Goal: Task Accomplishment & Management: Manage account settings

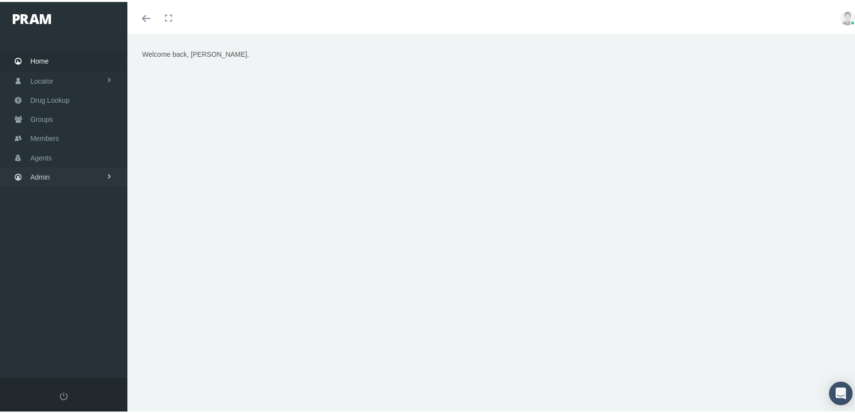
click at [47, 166] on span "Admin" at bounding box center [40, 175] width 20 height 19
click at [94, 333] on span "Eligibility File Uploads" at bounding box center [73, 340] width 67 height 17
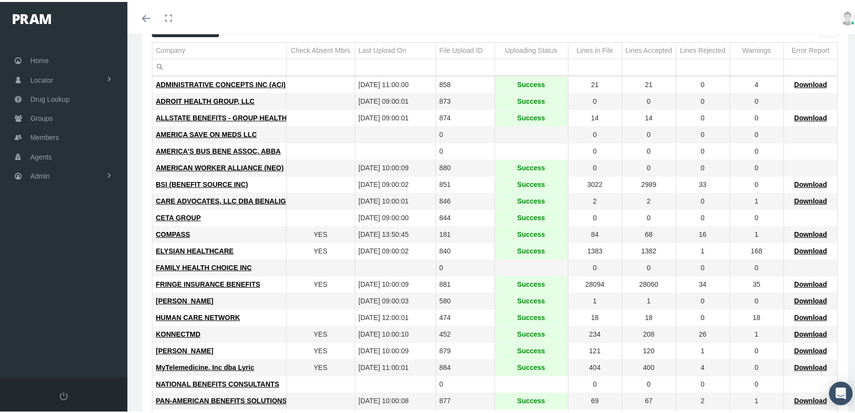
scroll to position [147, 0]
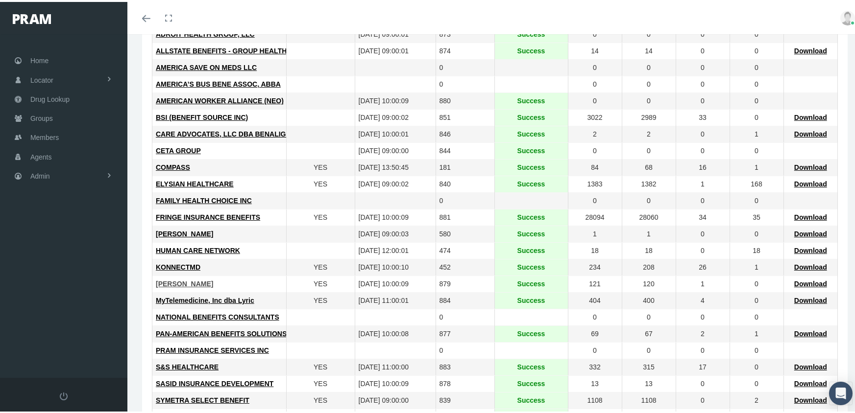
click at [207, 278] on span "[PERSON_NAME]" at bounding box center [184, 282] width 57 height 8
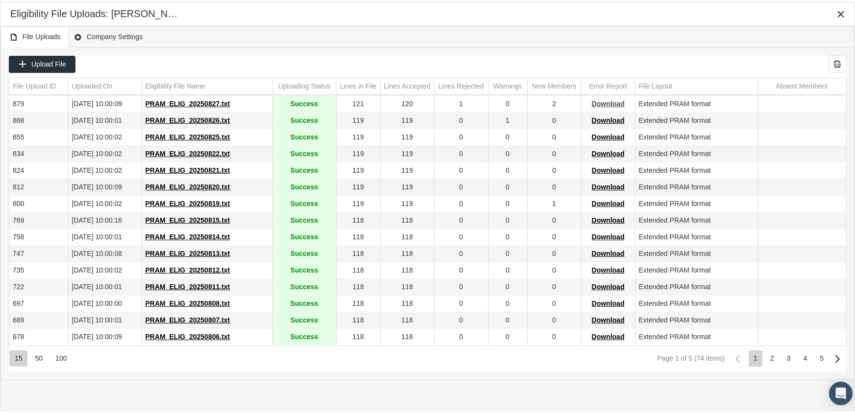
click at [613, 101] on span "Download" at bounding box center [608, 102] width 33 height 8
click at [589, 29] on div "File Uploads Company Settings" at bounding box center [427, 34] width 854 height 21
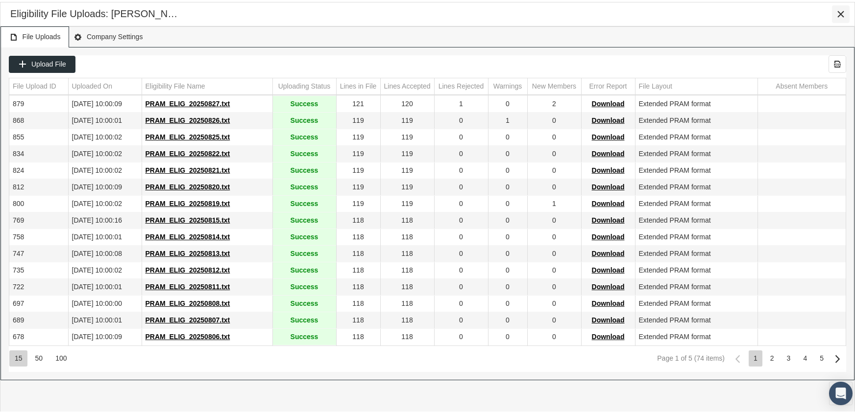
click at [845, 11] on icon "Close" at bounding box center [840, 12] width 9 height 9
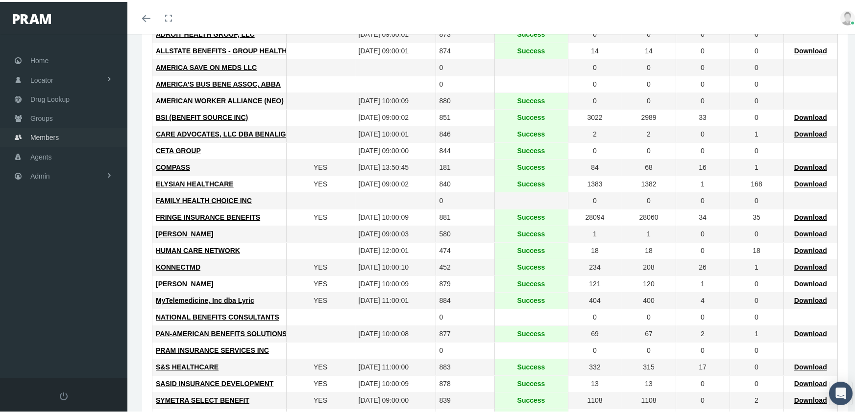
click at [42, 132] on span "Members" at bounding box center [44, 135] width 28 height 19
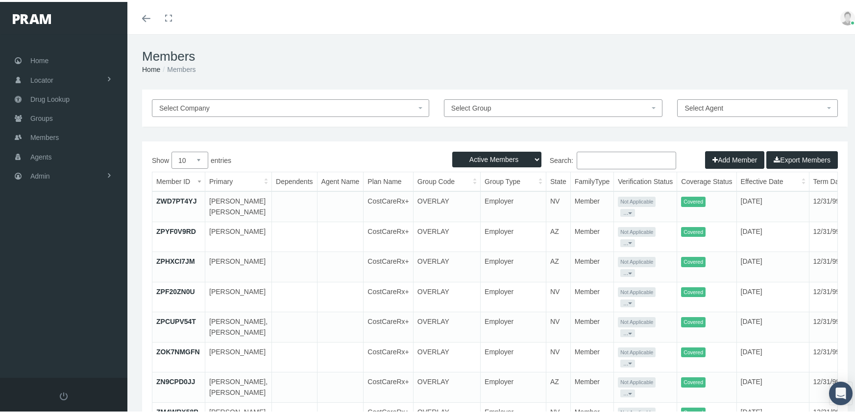
click at [497, 158] on select "Active Members Terminated Members Active & Terminated" at bounding box center [496, 158] width 89 height 16
select select "3"
click at [452, 150] on select "Active Members Terminated Members Active & Terminated" at bounding box center [496, 158] width 89 height 16
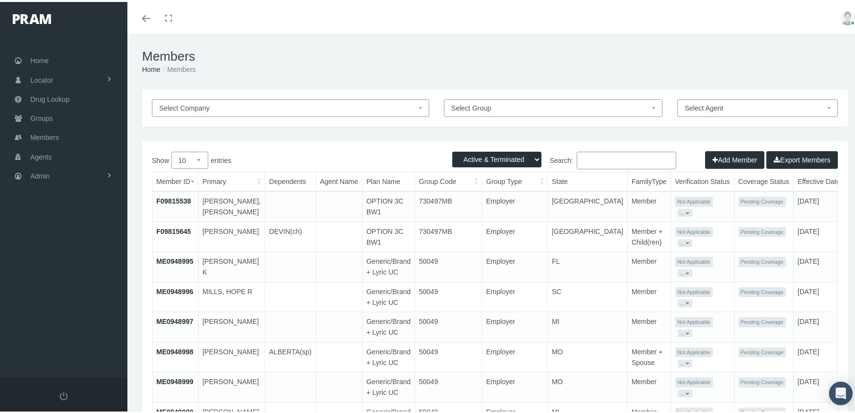
click at [594, 159] on input "Search:" at bounding box center [626, 159] width 99 height 18
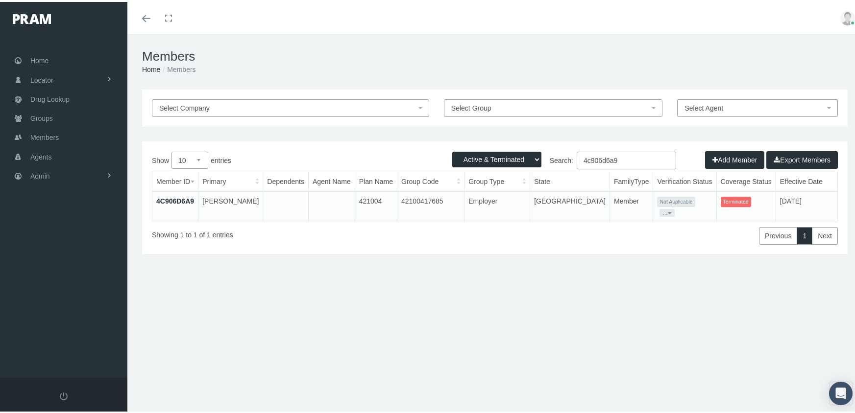
type input "4c906d6a9"
click at [181, 198] on link "4C906D6A9" at bounding box center [175, 199] width 38 height 8
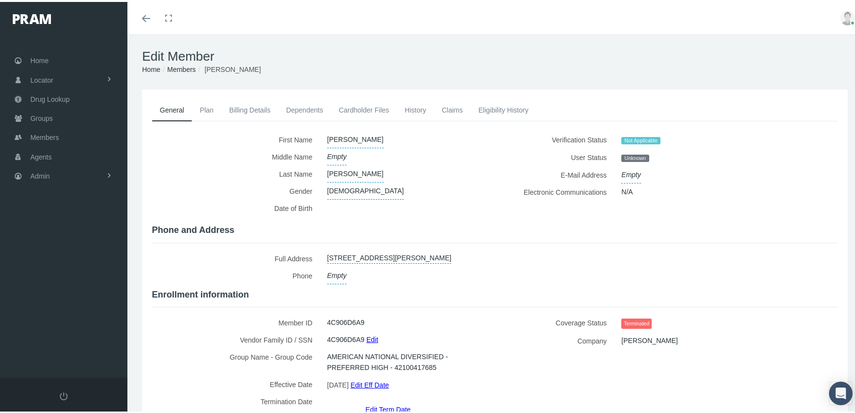
click at [376, 401] on link "Edit Term Date" at bounding box center [387, 408] width 45 height 14
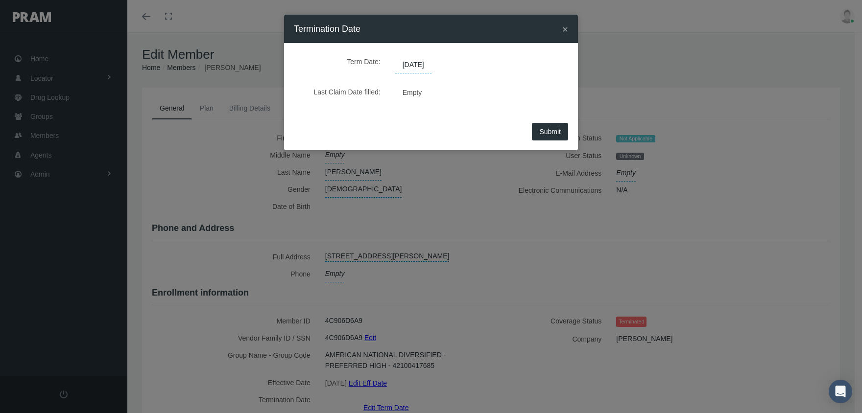
click at [422, 60] on span "08/26/2025" at bounding box center [413, 65] width 36 height 17
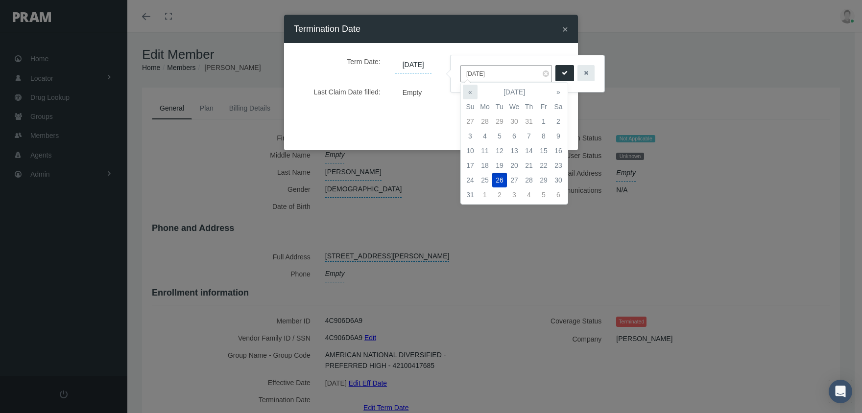
click at [470, 89] on th "«" at bounding box center [470, 92] width 15 height 15
click at [559, 174] on td "31" at bounding box center [558, 180] width 15 height 15
type input "05/31/2025"
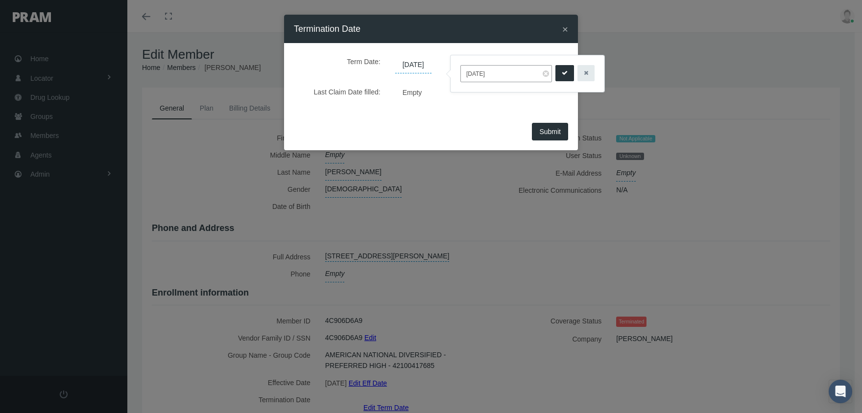
click at [557, 66] on button "submit" at bounding box center [565, 73] width 19 height 16
click at [549, 131] on span "Submit" at bounding box center [550, 132] width 22 height 8
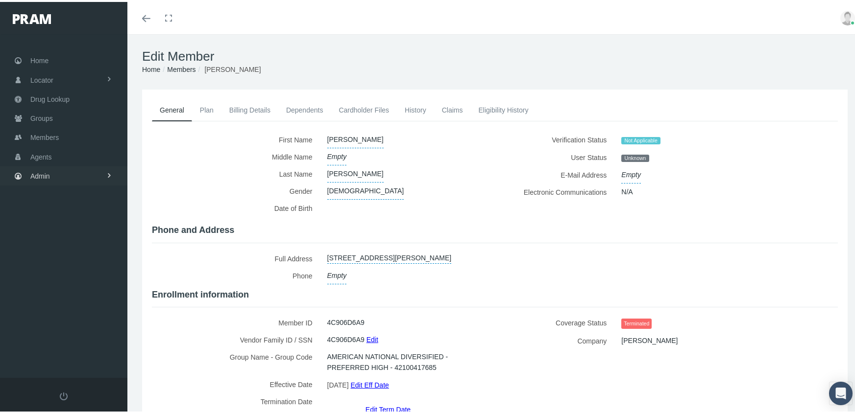
click at [37, 169] on span "Admin" at bounding box center [40, 174] width 20 height 19
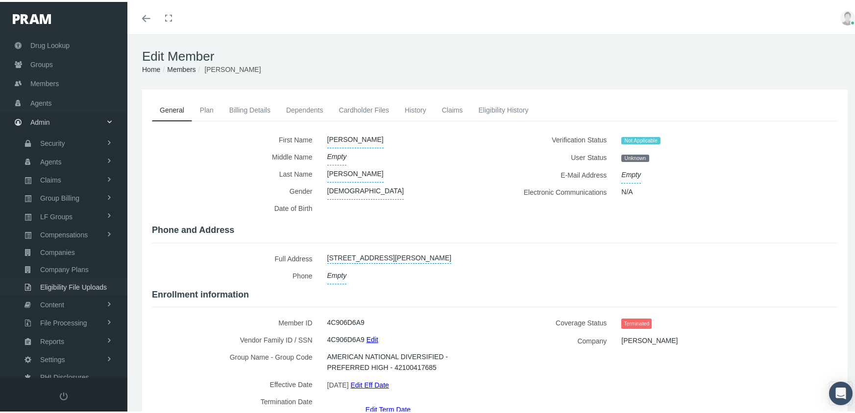
click at [87, 277] on span "Eligibility File Uploads" at bounding box center [73, 285] width 67 height 17
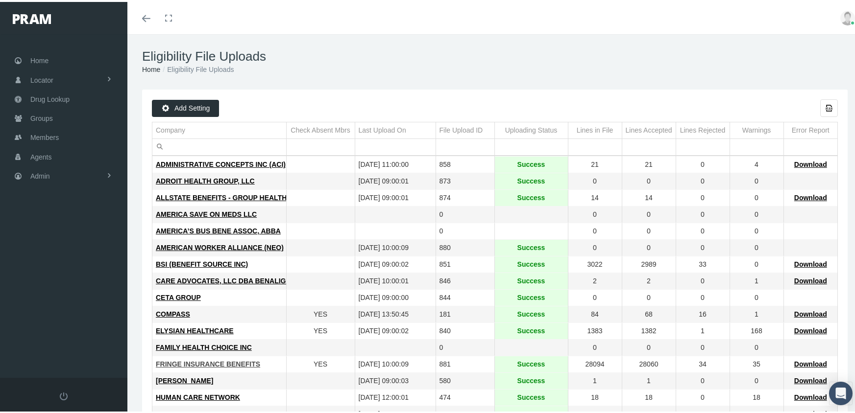
click at [207, 363] on span "FRINGE INSURANCE BENEFITS" at bounding box center [208, 363] width 104 height 8
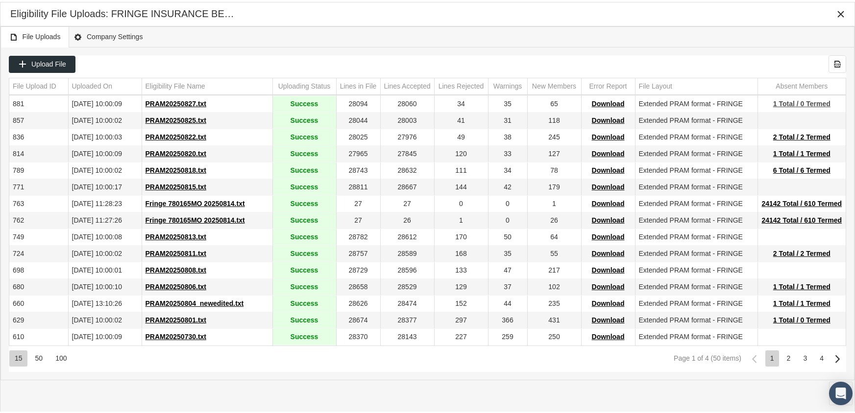
click at [794, 101] on span "1 Total / 0 Termed" at bounding box center [801, 102] width 57 height 8
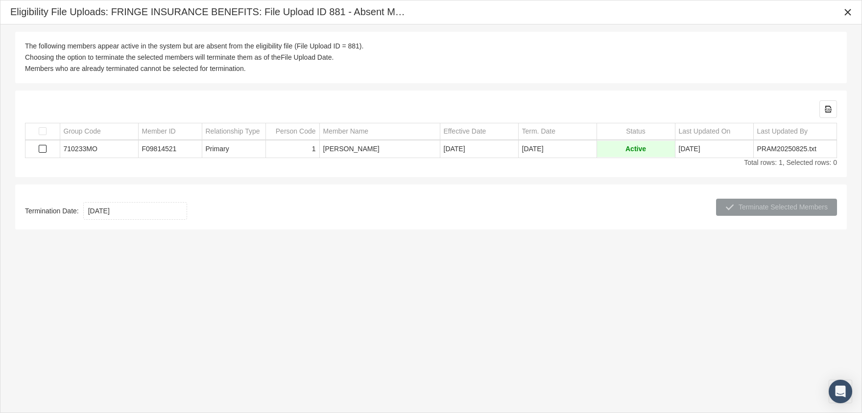
click at [45, 146] on span "Select row" at bounding box center [43, 149] width 8 height 8
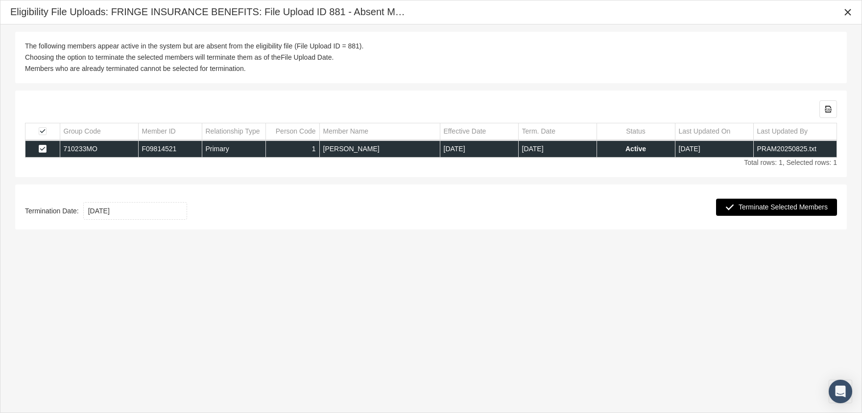
click at [793, 204] on span "Terminate Selected Members" at bounding box center [783, 207] width 89 height 8
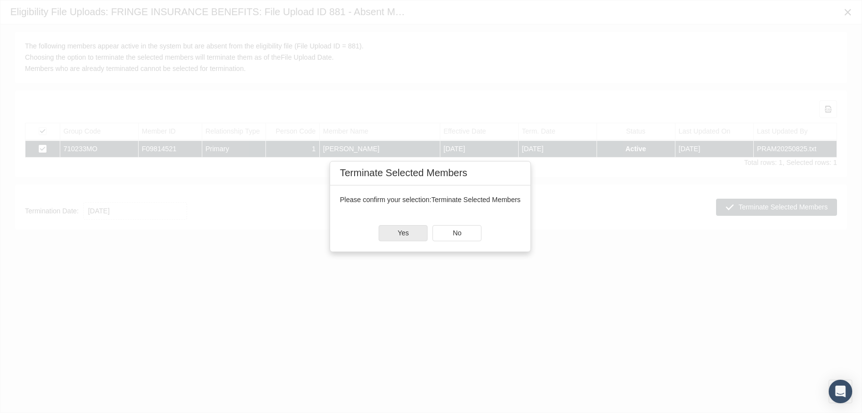
click at [407, 234] on span "Yes" at bounding box center [403, 233] width 11 height 8
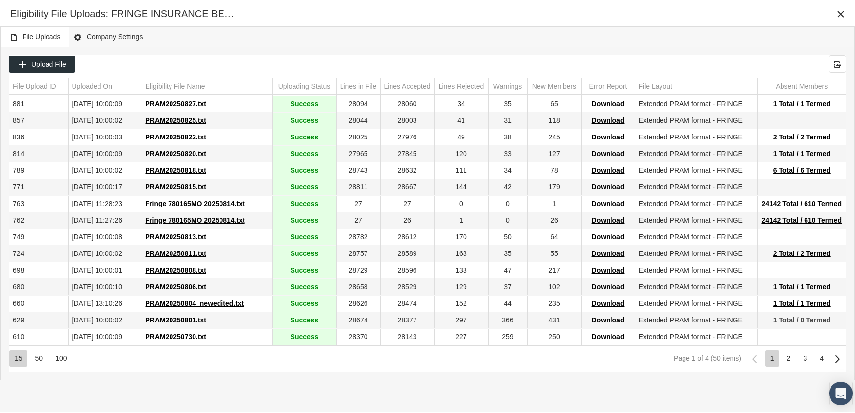
click at [810, 320] on span "1 Total / 0 Termed" at bounding box center [801, 319] width 57 height 8
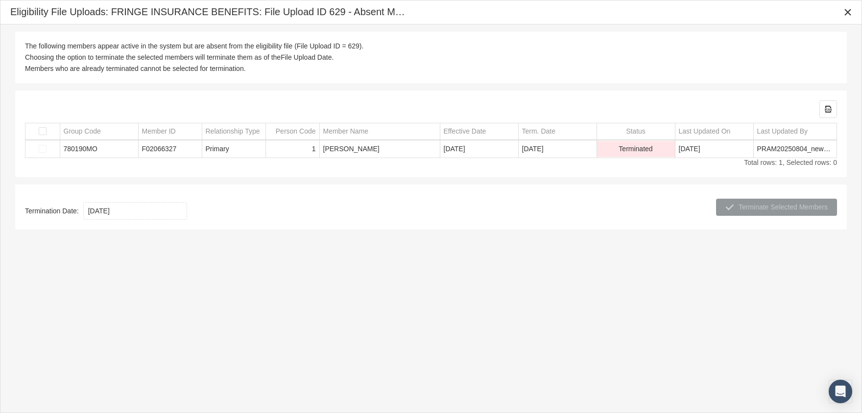
click at [40, 147] on td "Data grid" at bounding box center [42, 149] width 34 height 17
click at [43, 148] on td "Data grid" at bounding box center [42, 149] width 34 height 17
click at [521, 279] on div "The following members appear active in the system but are absent from the eligi…" at bounding box center [430, 210] width 861 height 372
click at [43, 131] on span "Select all" at bounding box center [43, 131] width 8 height 8
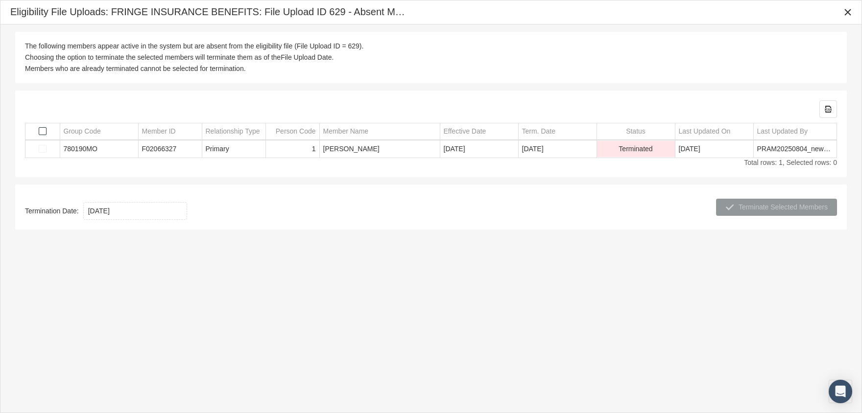
click at [43, 131] on span "Select all" at bounding box center [43, 131] width 8 height 8
click at [42, 149] on td "Data grid" at bounding box center [42, 149] width 34 height 17
click at [845, 12] on icon "Close" at bounding box center [848, 12] width 9 height 9
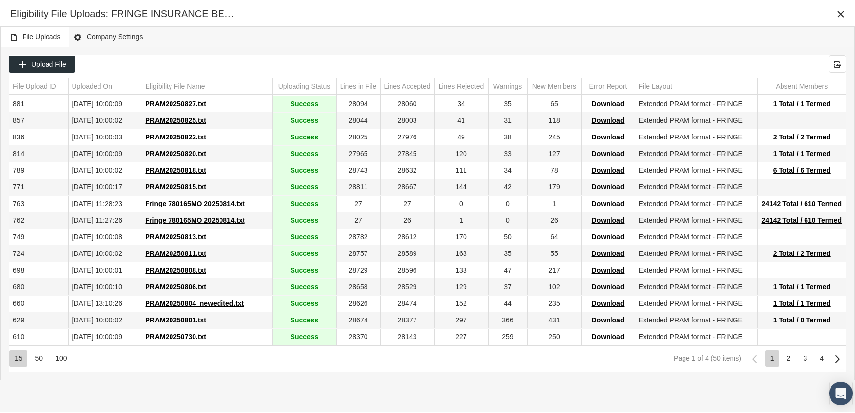
click at [786, 355] on div "2" at bounding box center [789, 357] width 14 height 16
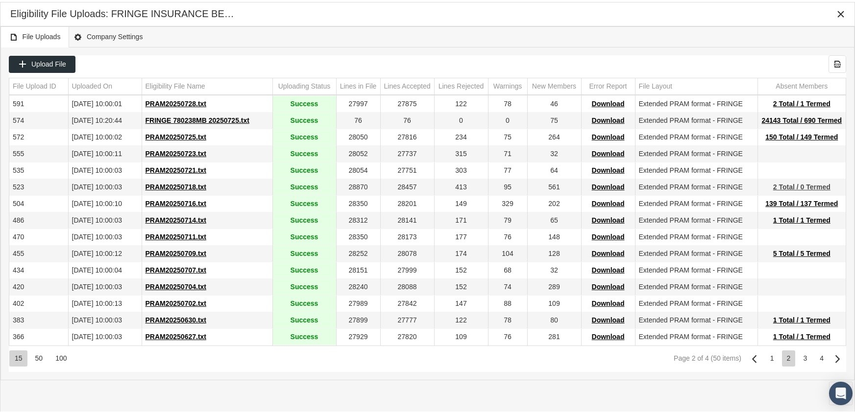
click at [812, 184] on span "2 Total / 0 Termed" at bounding box center [801, 185] width 57 height 8
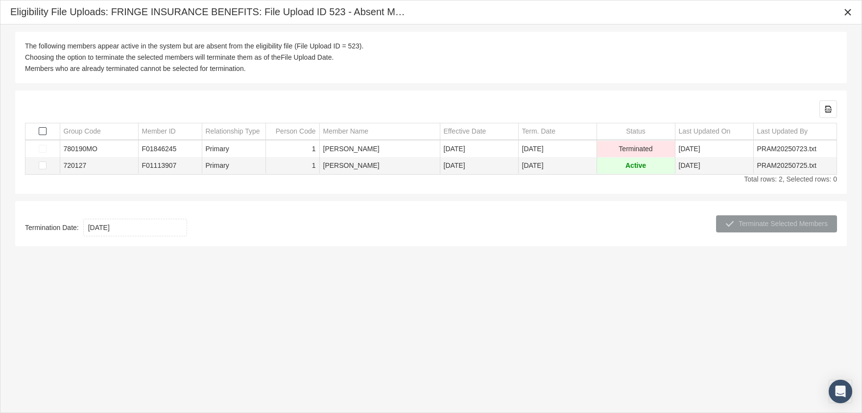
click at [41, 127] on span "Select all" at bounding box center [43, 131] width 8 height 8
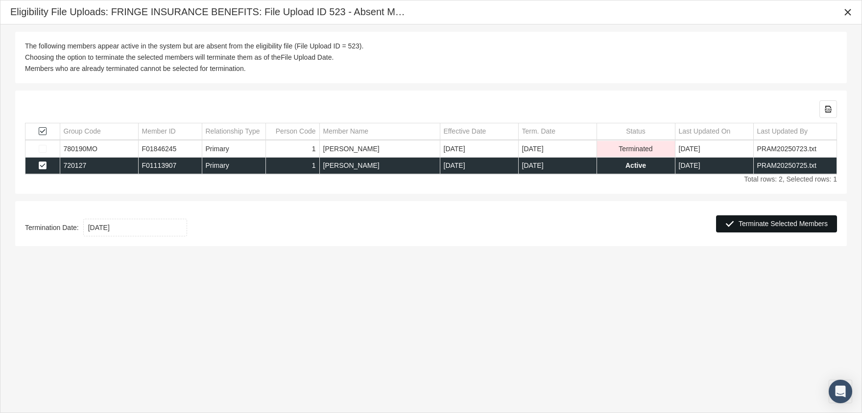
click at [770, 224] on span "Terminate Selected Members" at bounding box center [783, 224] width 89 height 8
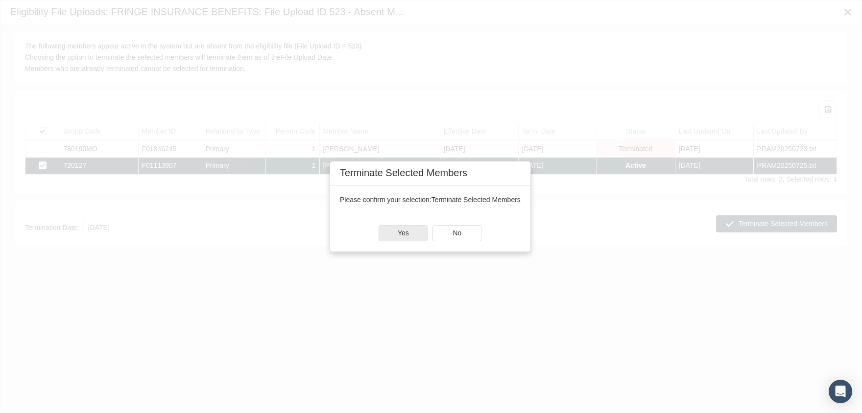
click at [396, 232] on div "Yes" at bounding box center [403, 233] width 48 height 15
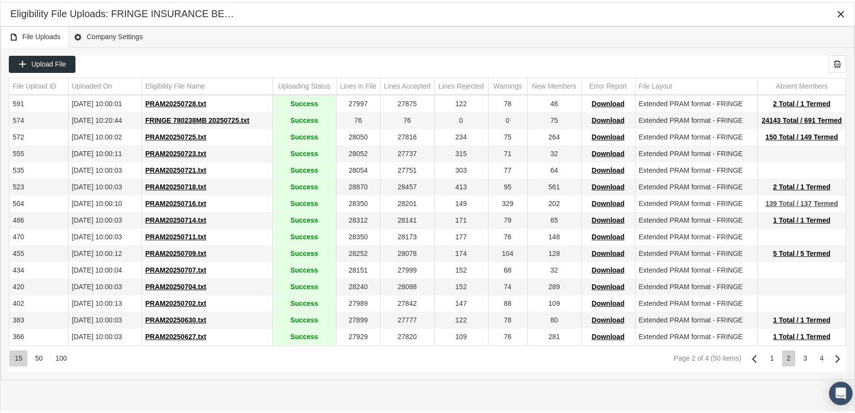
click at [796, 202] on span "139 Total / 137 Termed" at bounding box center [801, 202] width 73 height 8
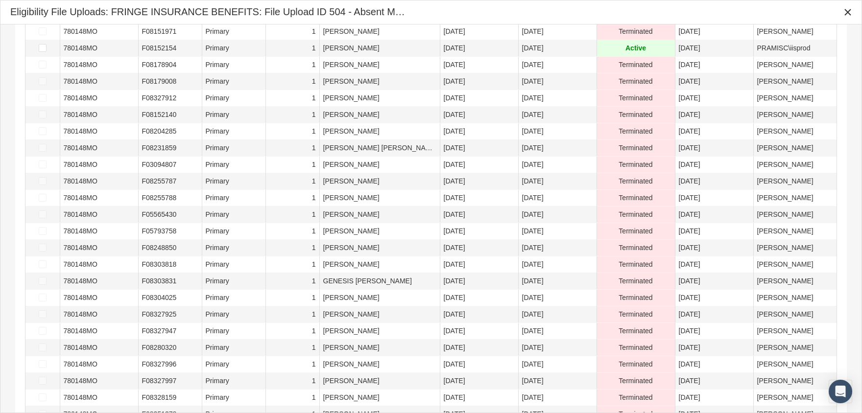
scroll to position [588, 0]
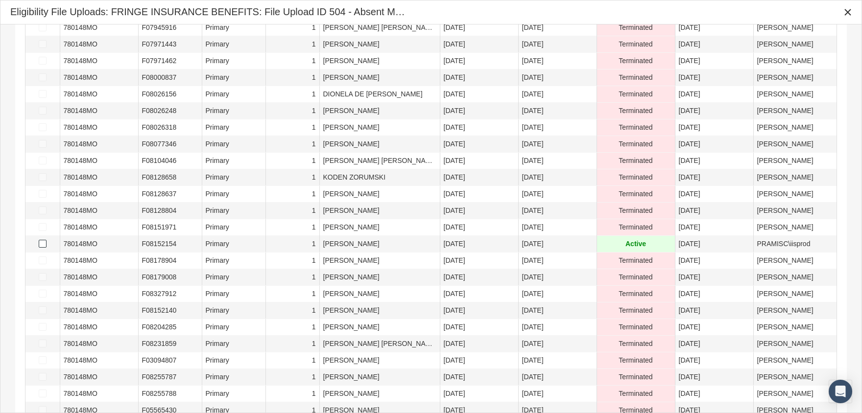
click at [45, 242] on span "Select row" at bounding box center [43, 244] width 8 height 8
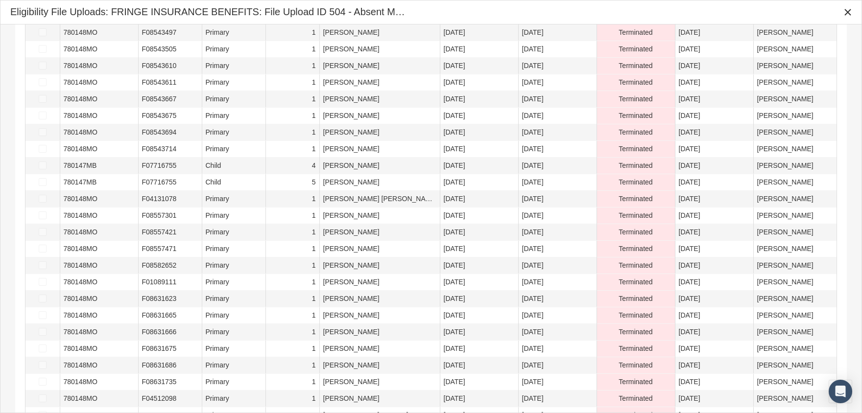
scroll to position [1862, 0]
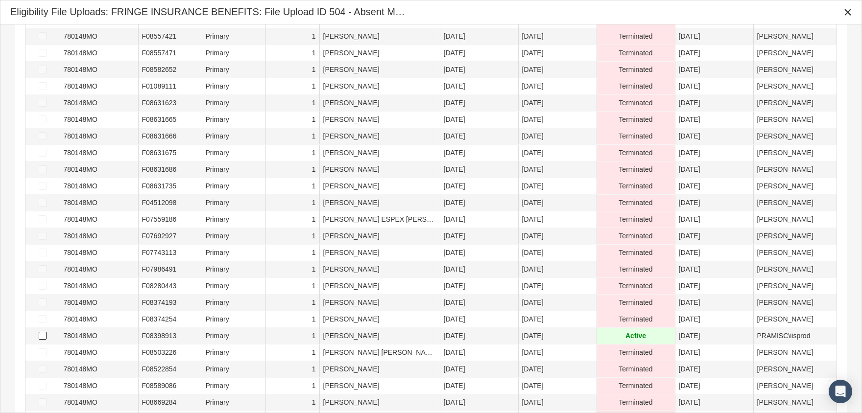
click at [40, 335] on span "Select row" at bounding box center [43, 336] width 8 height 8
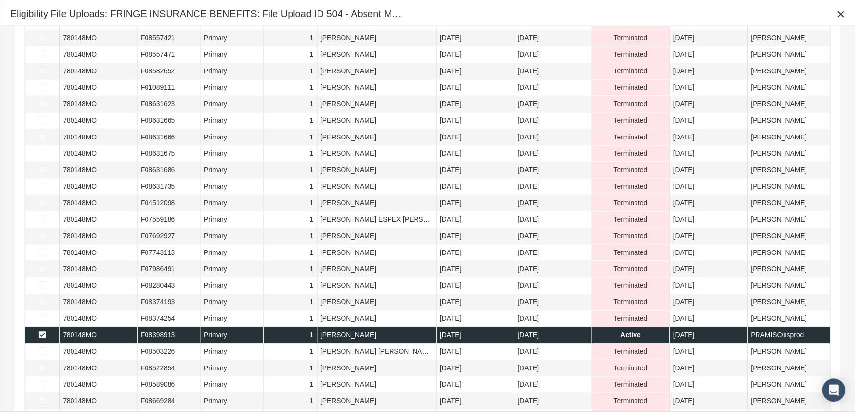
scroll to position [2106, 0]
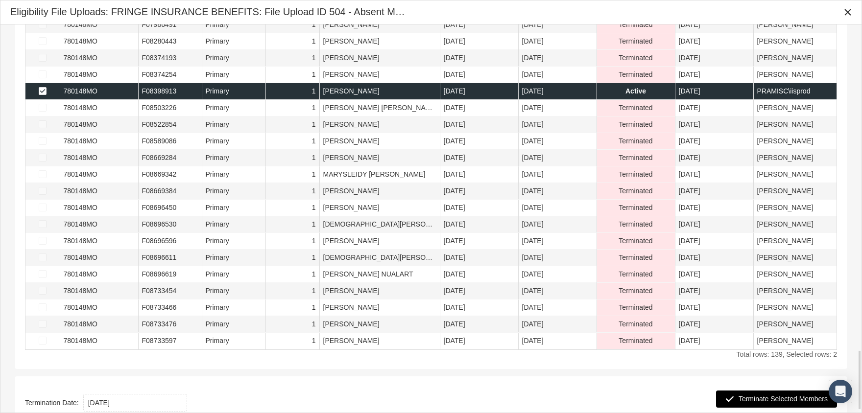
click at [799, 399] on span "Terminate Selected Members" at bounding box center [783, 399] width 89 height 8
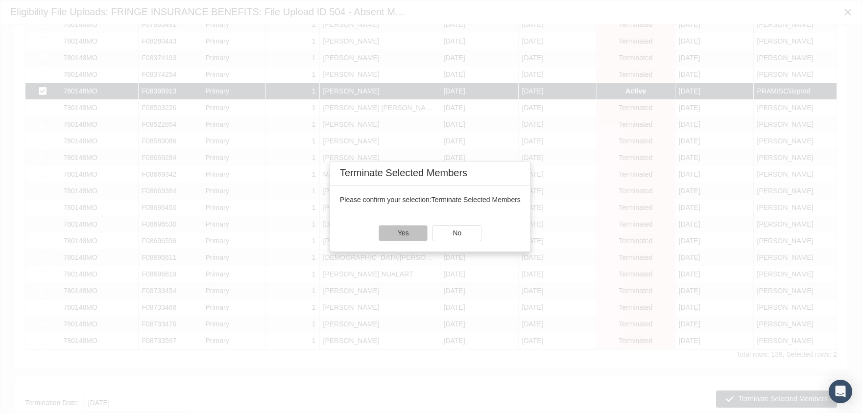
click at [412, 234] on div "Yes" at bounding box center [403, 233] width 48 height 15
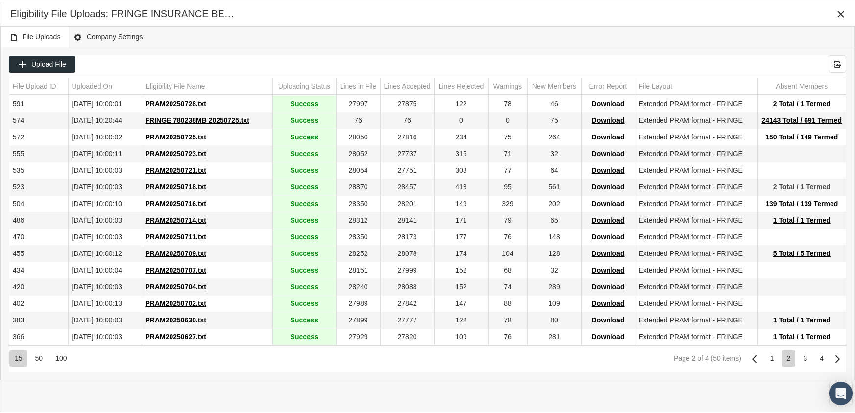
click at [795, 181] on span "2 Total / 1 Termed" at bounding box center [801, 185] width 57 height 8
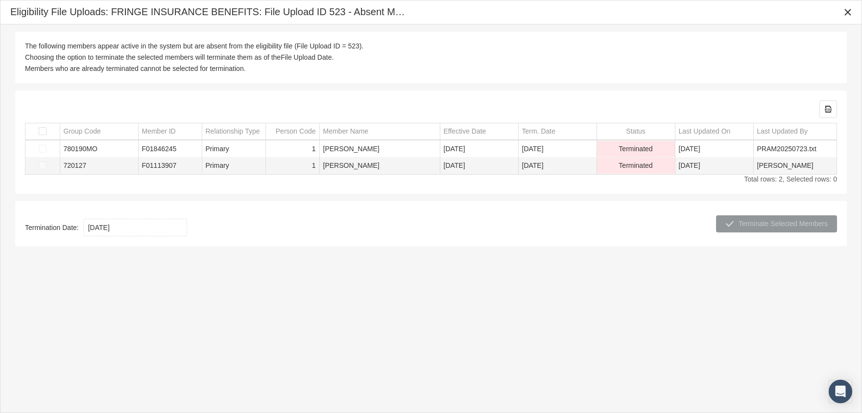
click at [45, 168] on td "Data grid" at bounding box center [42, 166] width 34 height 17
click at [44, 167] on td "Data grid" at bounding box center [42, 166] width 34 height 17
drag, startPoint x: 44, startPoint y: 167, endPoint x: 192, endPoint y: 213, distance: 154.9
click at [190, 212] on div "Termination Date: 7/18/2025 Terminate Selected Members" at bounding box center [431, 223] width 832 height 45
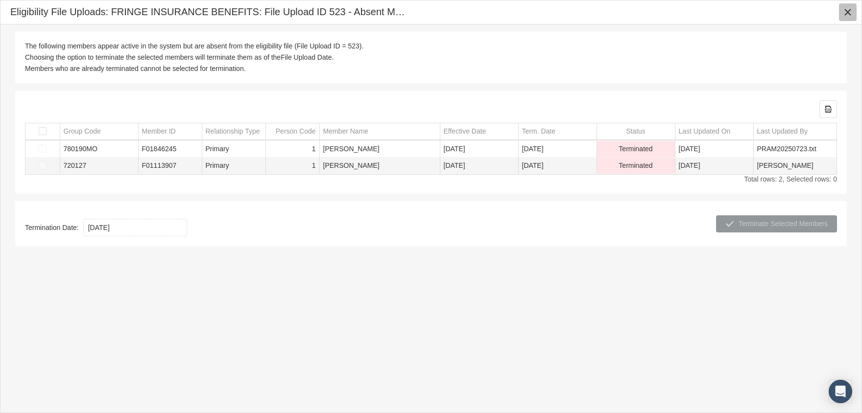
click at [848, 14] on icon "Close" at bounding box center [848, 12] width 9 height 9
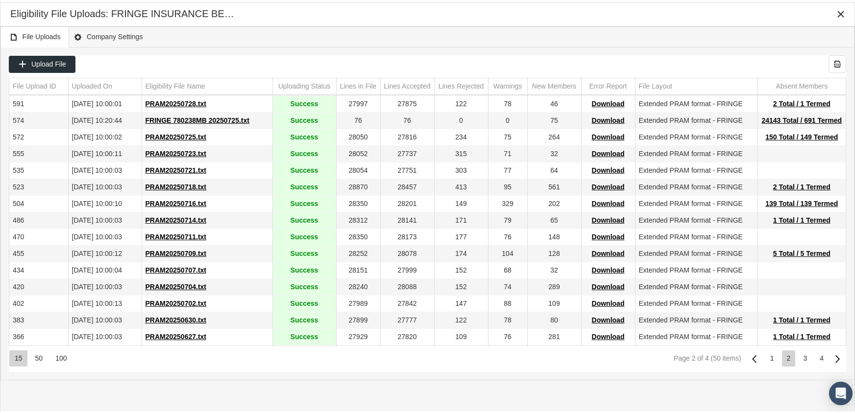
click at [807, 354] on div "3" at bounding box center [805, 357] width 14 height 16
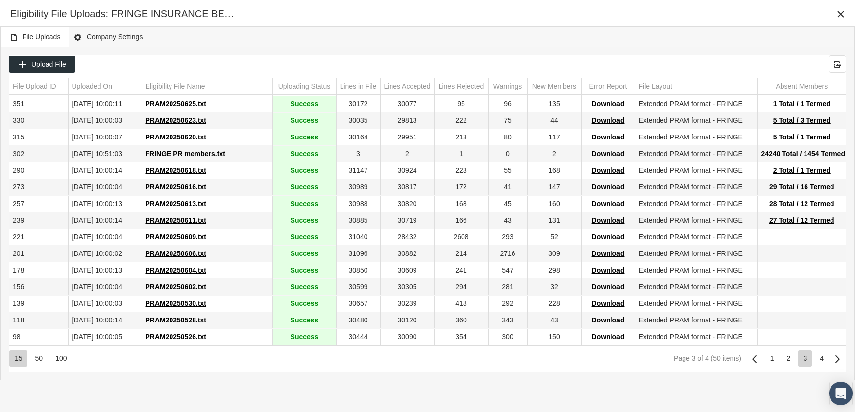
click at [773, 353] on div "1" at bounding box center [772, 357] width 14 height 16
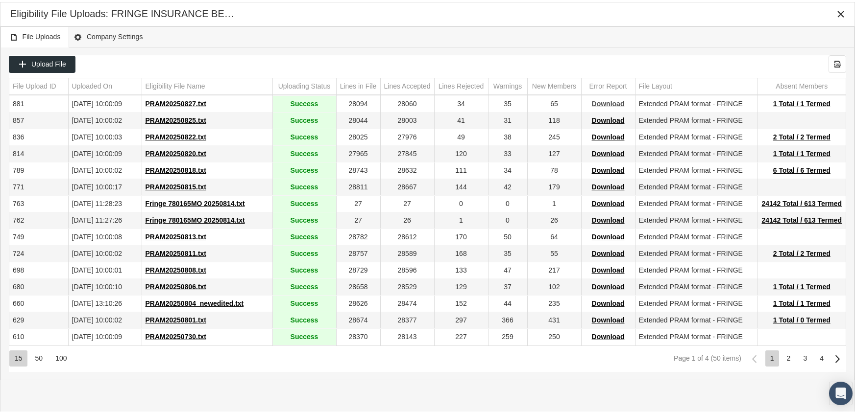
click at [608, 98] on span "Download" at bounding box center [608, 102] width 33 height 8
click at [842, 15] on icon "Close" at bounding box center [840, 12] width 9 height 9
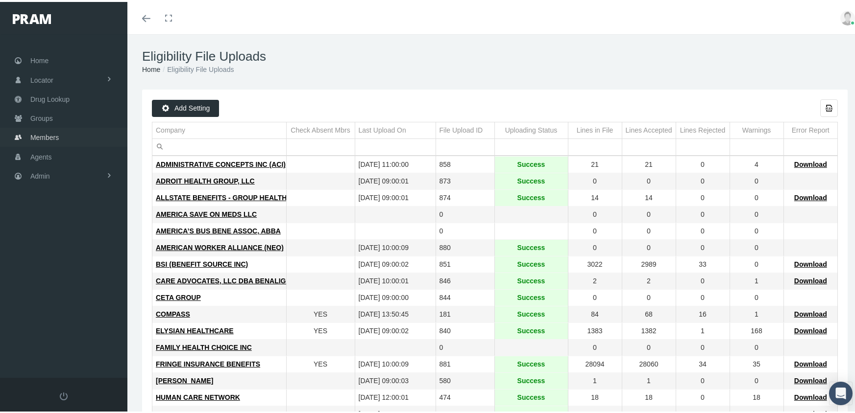
click at [35, 128] on span "Members" at bounding box center [44, 135] width 28 height 19
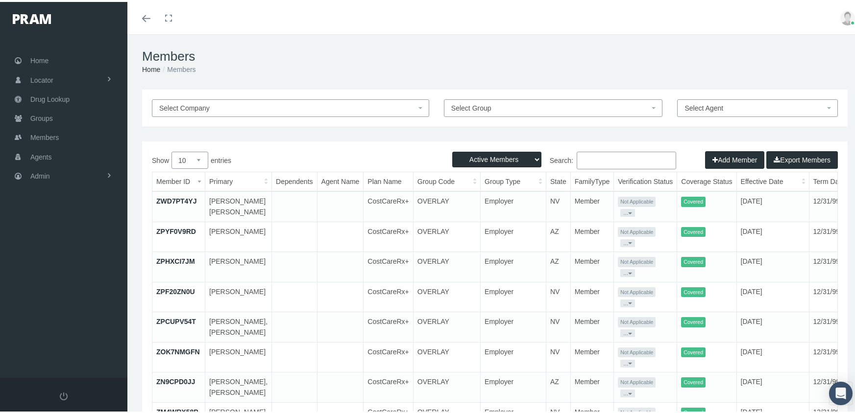
click at [500, 158] on select "Active Members Terminated Members Active & Terminated" at bounding box center [496, 158] width 89 height 16
select select "3"
click at [452, 150] on select "Active Members Terminated Members Active & Terminated" at bounding box center [496, 158] width 89 height 16
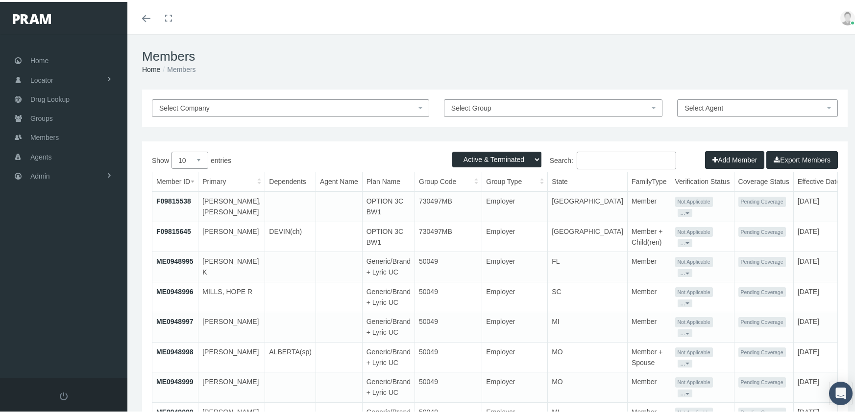
click at [614, 155] on input "Search:" at bounding box center [626, 159] width 99 height 18
type input "f02066327"
